Goal: Information Seeking & Learning: Check status

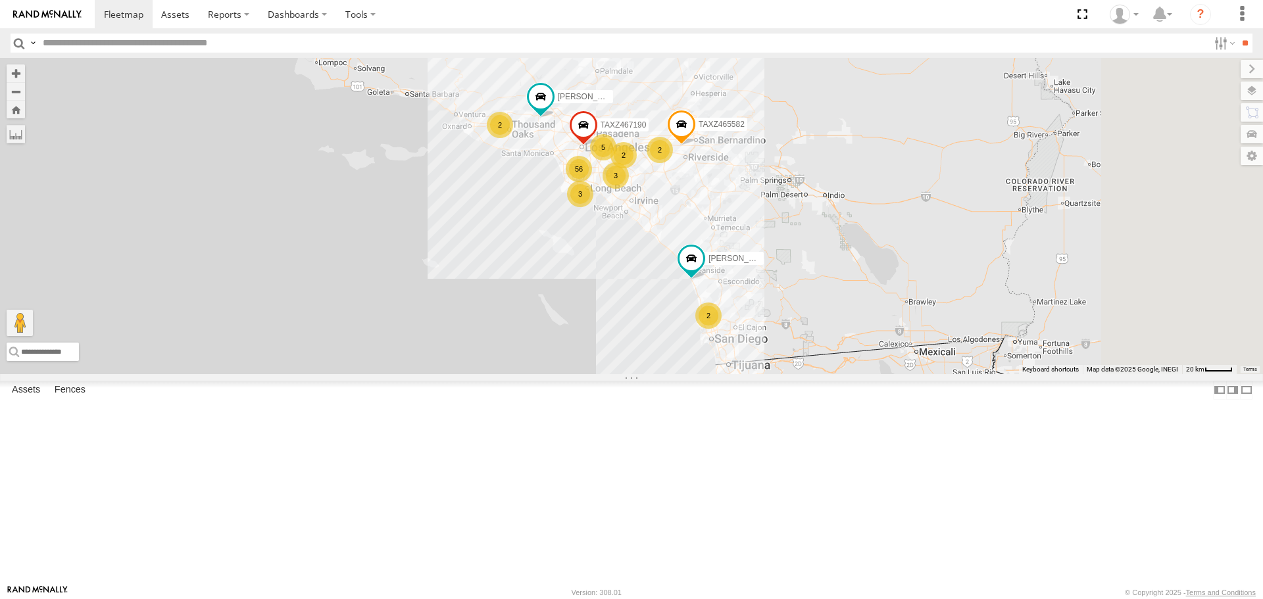
drag, startPoint x: 918, startPoint y: 417, endPoint x: 840, endPoint y: 276, distance: 161.1
click at [841, 278] on div "TAXZ467190 [PERSON_NAME] 56 5 2 377214/[PERSON_NAME] [PERSON_NAME] 3 2 2 3 2 2 …" at bounding box center [631, 216] width 1263 height 316
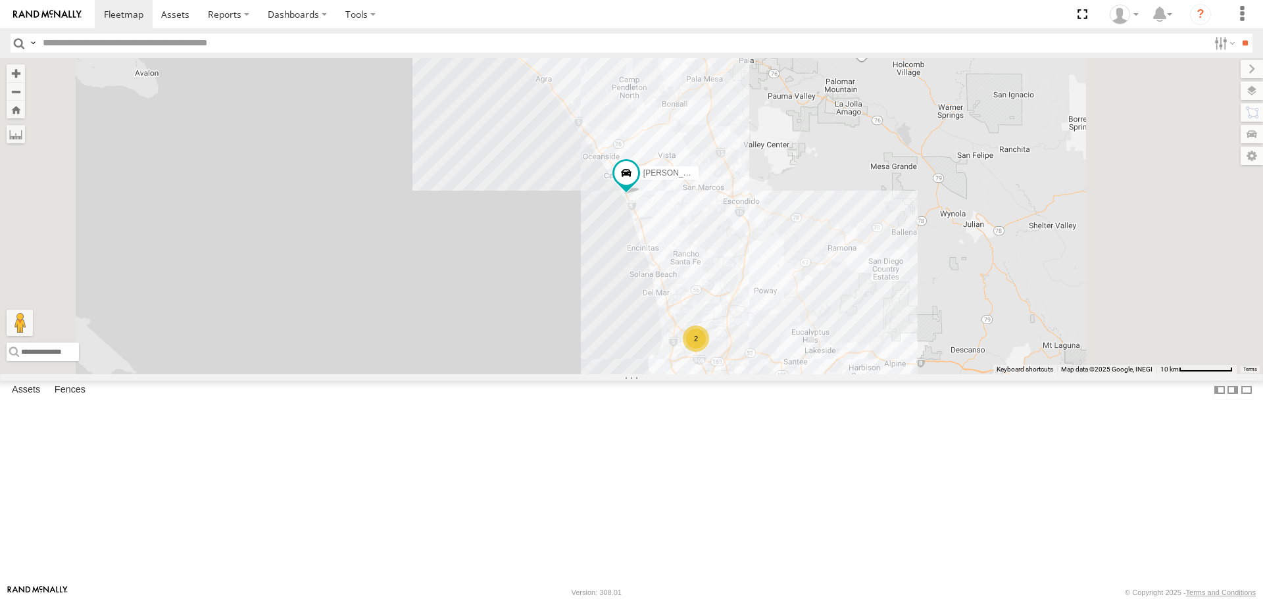
drag, startPoint x: 895, startPoint y: 428, endPoint x: 851, endPoint y: 316, distance: 120.6
click at [851, 316] on div "TAXZ467190 [PERSON_NAME] 377214/[PERSON_NAME] [PERSON_NAME] TAXZ465582 [PERSON_…" at bounding box center [631, 216] width 1263 height 316
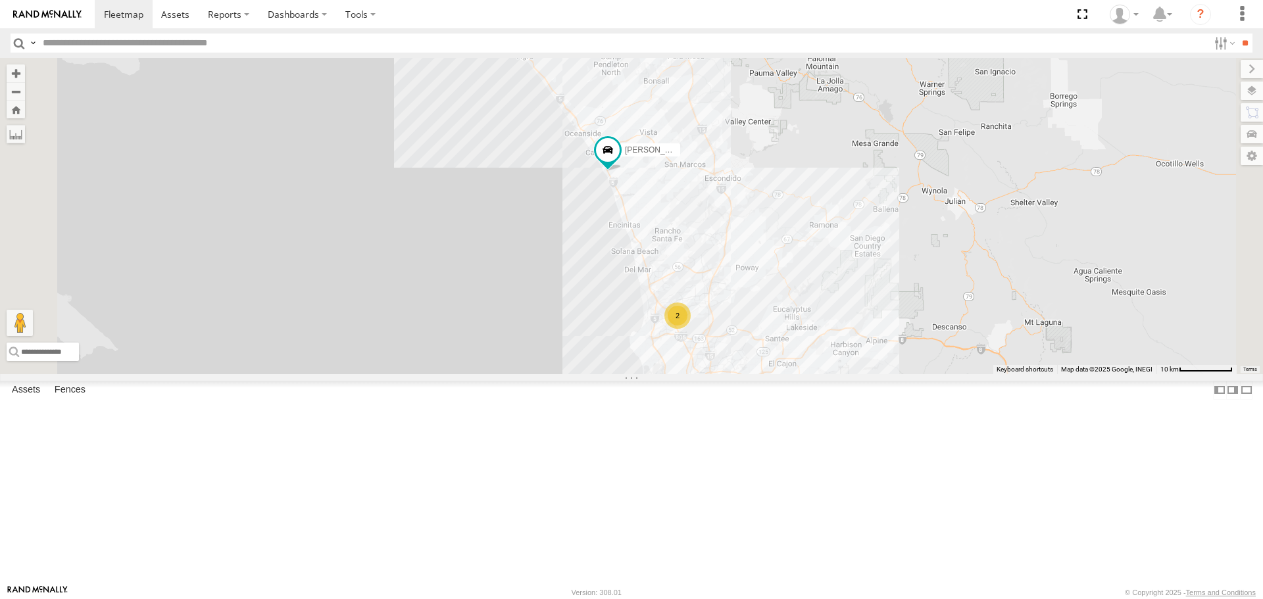
drag, startPoint x: 866, startPoint y: 421, endPoint x: 826, endPoint y: 281, distance: 145.8
click at [826, 281] on div "TAXZ467190 [PERSON_NAME] 377214/[PERSON_NAME] [PERSON_NAME] TAXZ465582 [PERSON_…" at bounding box center [631, 216] width 1263 height 316
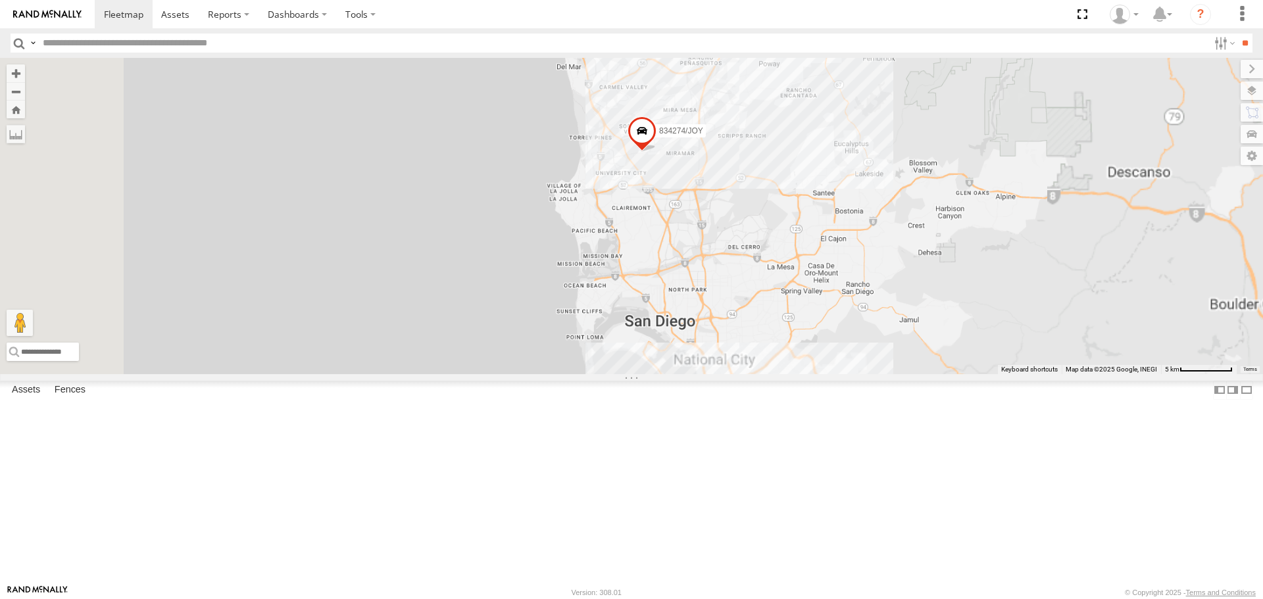
click at [805, 374] on div "834274/JOY" at bounding box center [631, 216] width 1263 height 316
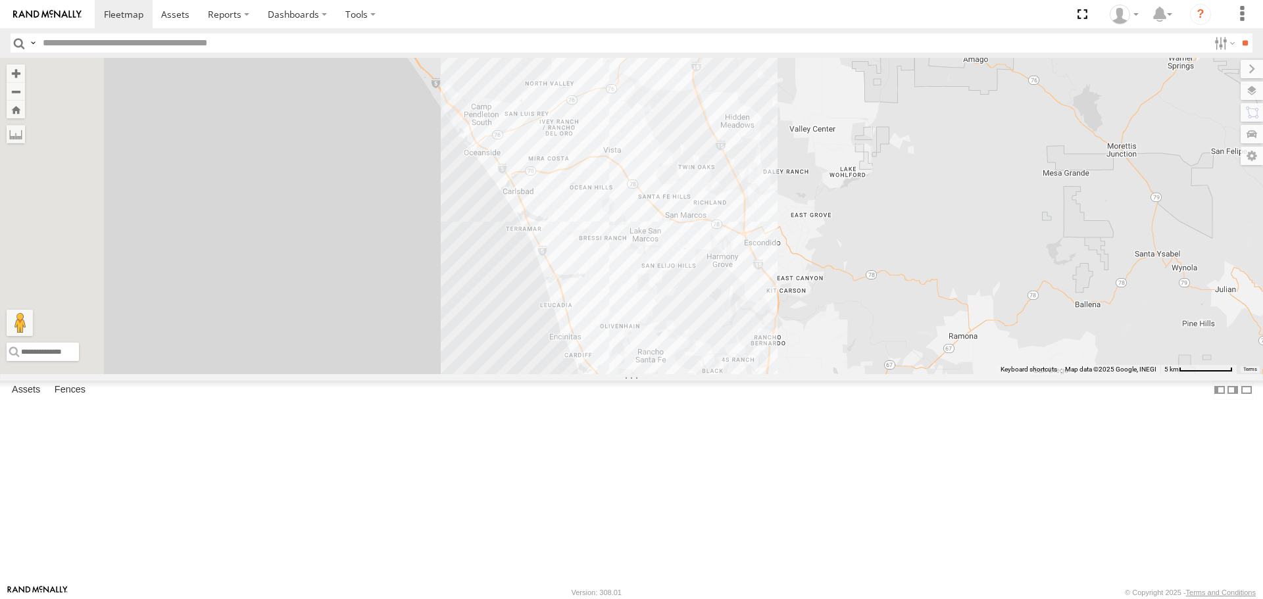
drag, startPoint x: 740, startPoint y: 409, endPoint x: 761, endPoint y: 472, distance: 66.6
click at [761, 374] on div "834274/JOY" at bounding box center [631, 216] width 1263 height 316
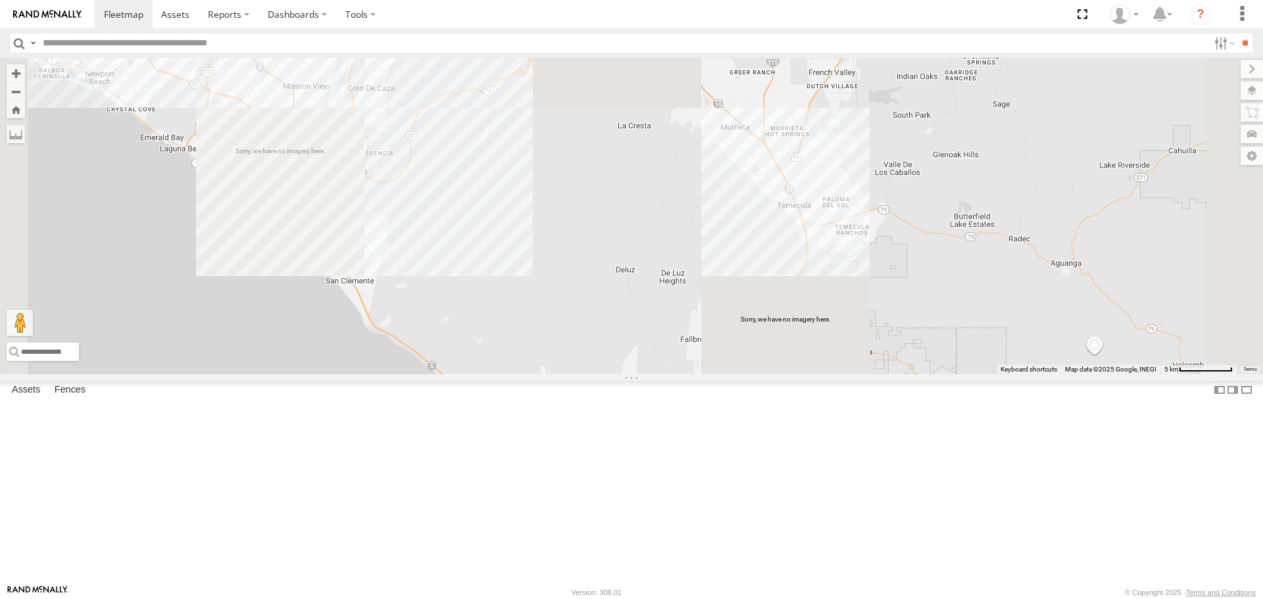
drag, startPoint x: 640, startPoint y: 251, endPoint x: 718, endPoint y: 416, distance: 183.1
click at [741, 374] on div "834274/JOY" at bounding box center [631, 216] width 1263 height 316
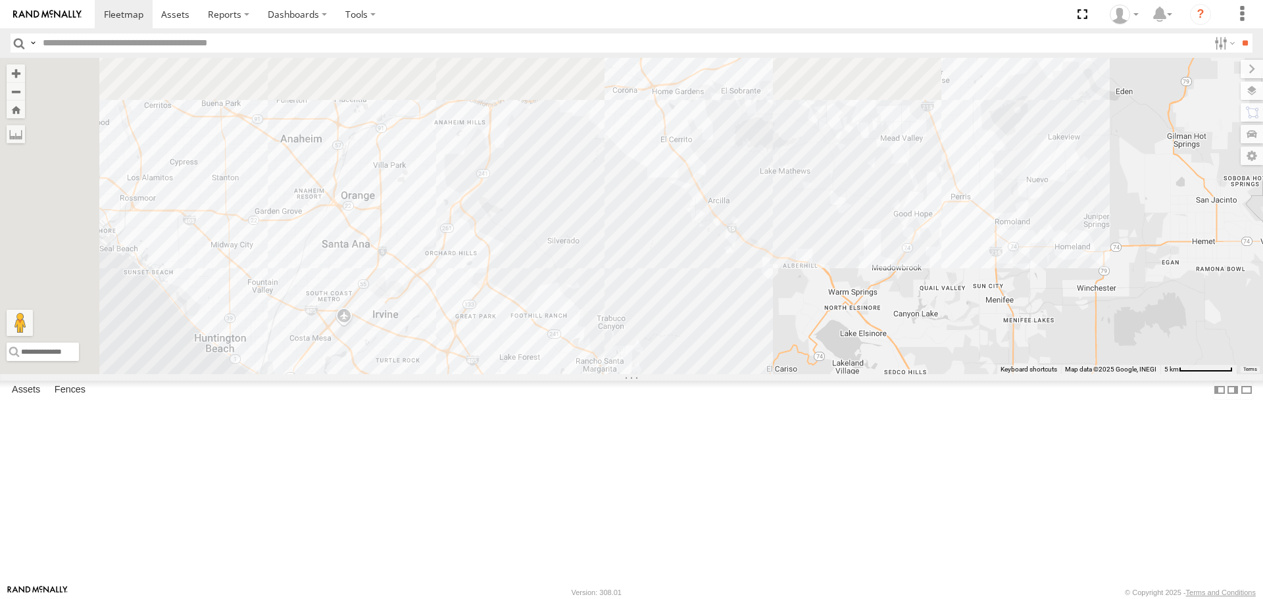
drag, startPoint x: 586, startPoint y: 296, endPoint x: 726, endPoint y: 345, distance: 149.0
click at [726, 345] on div "834274/JOY" at bounding box center [631, 216] width 1263 height 316
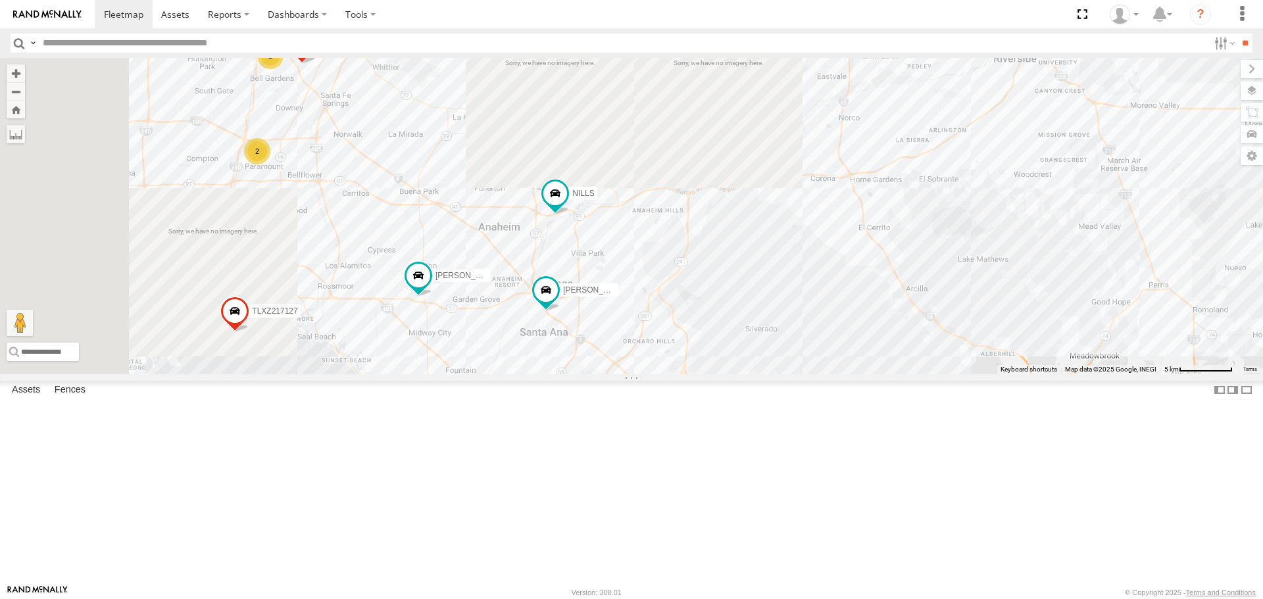
drag, startPoint x: 484, startPoint y: 286, endPoint x: 565, endPoint y: 376, distance: 121.1
click at [565, 374] on div "834274/[PERSON_NAME]/T-1623 2 [PERSON_NAME]/T-1689 TLXZ217127 [PERSON_NAME] 2 […" at bounding box center [631, 216] width 1263 height 316
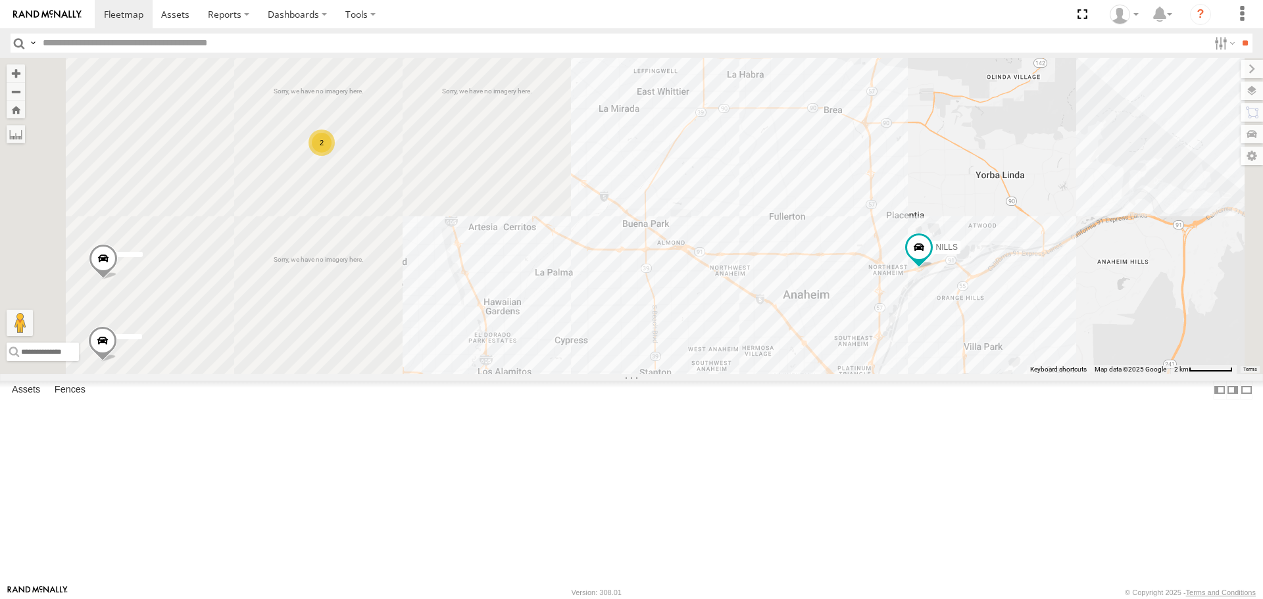
drag, startPoint x: 667, startPoint y: 355, endPoint x: 785, endPoint y: 380, distance: 120.4
click at [785, 374] on div "834274/[PERSON_NAME]/T-1623 [PERSON_NAME]/T-1689 TLXZ217127 NILLS [PERSON_NAME]…" at bounding box center [631, 216] width 1263 height 316
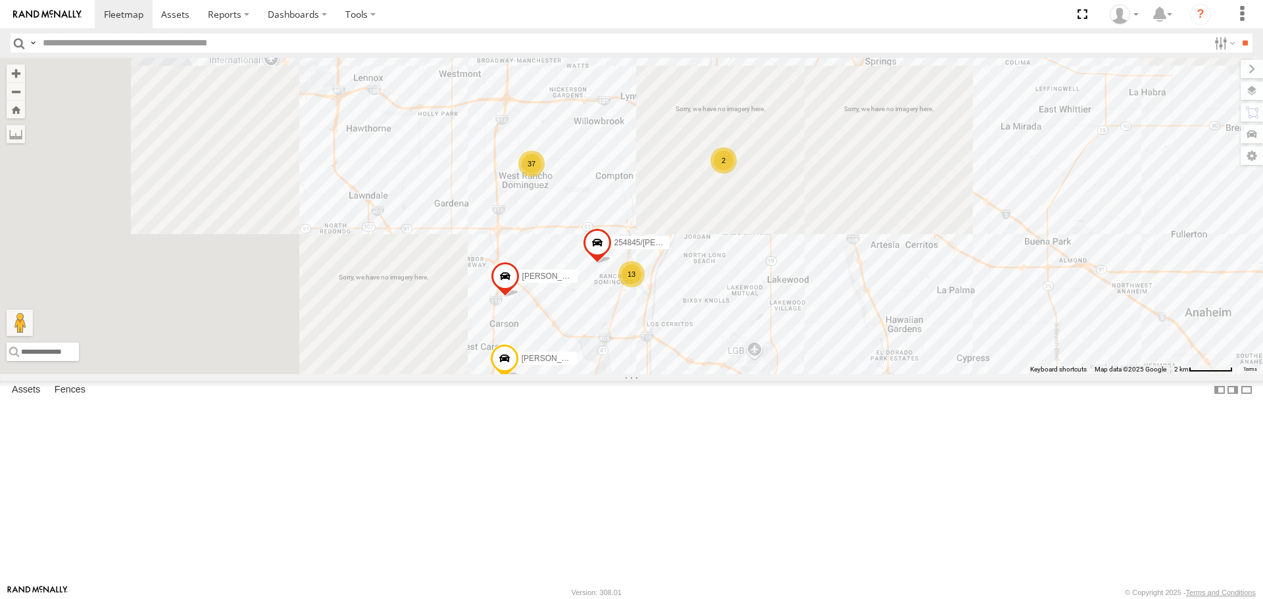
drag, startPoint x: 444, startPoint y: 387, endPoint x: 685, endPoint y: 370, distance: 241.4
click at [685, 370] on div "834274/[PERSON_NAME]/T-1623 [PERSON_NAME]/T-1689 TLXZ217127 NILLS [PERSON_NAME]…" at bounding box center [631, 216] width 1263 height 316
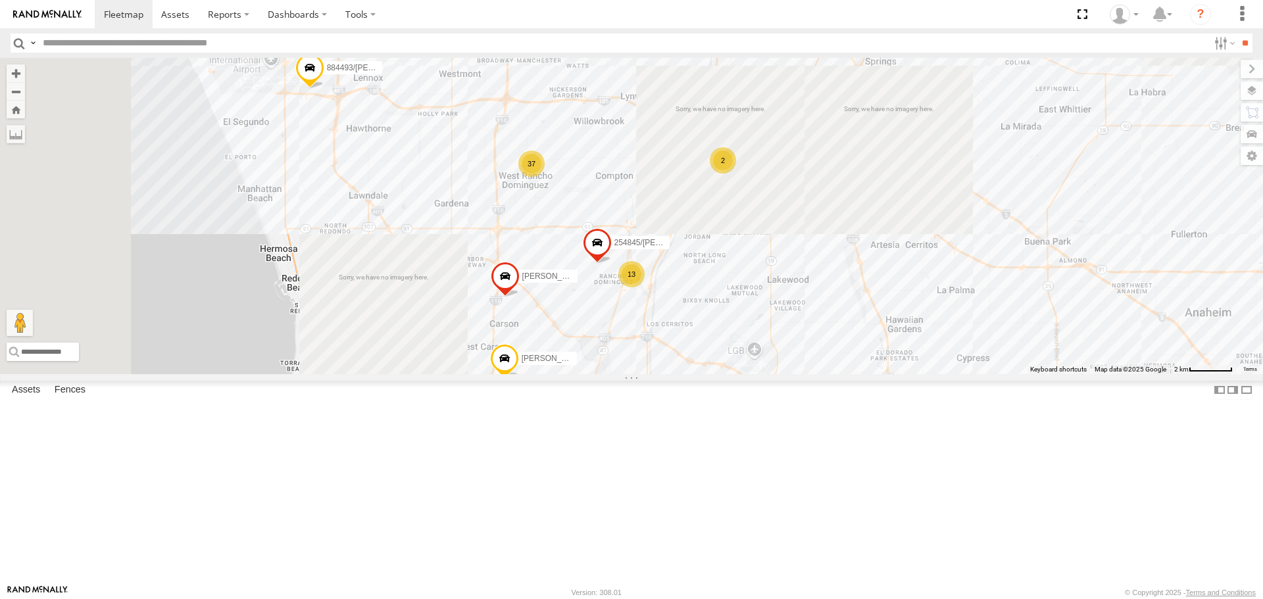
click at [645, 288] on div "13" at bounding box center [631, 274] width 26 height 26
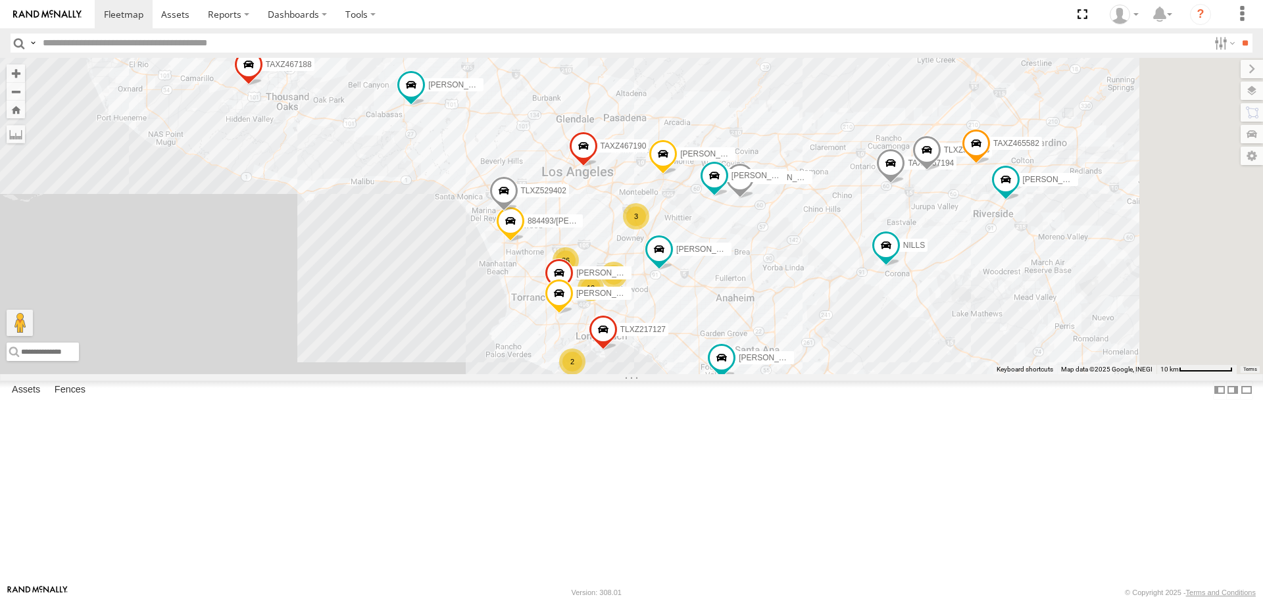
drag, startPoint x: 975, startPoint y: 403, endPoint x: 872, endPoint y: 408, distance: 102.7
click at [872, 374] on div "[PERSON_NAME] 36 12 [PERSON_NAME]/T-1625 3 TAXZ467188 884493/[PERSON_NAME] 3 [P…" at bounding box center [631, 216] width 1263 height 316
